Goal: Go to known website: Access a specific website the user already knows

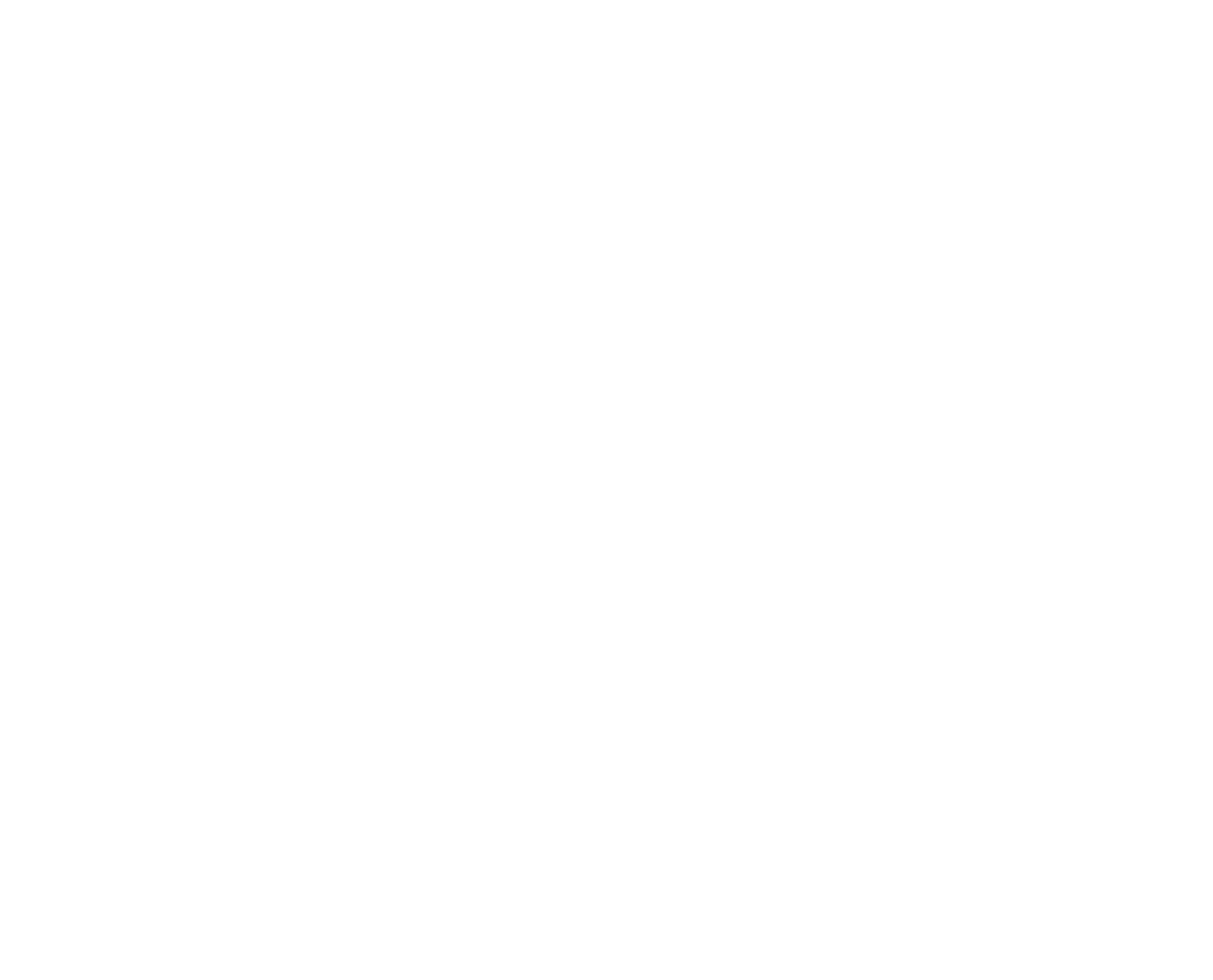
click at [601, 608] on main at bounding box center [606, 490] width 1213 height 980
